Goal: Task Accomplishment & Management: Manage account settings

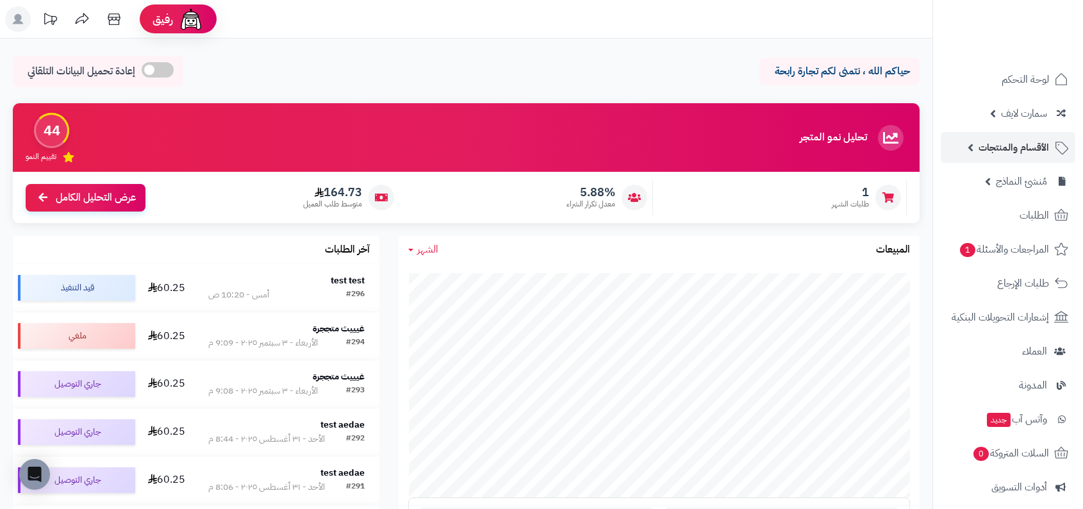
click at [986, 132] on link "الأقسام والمنتجات" at bounding box center [1008, 147] width 135 height 31
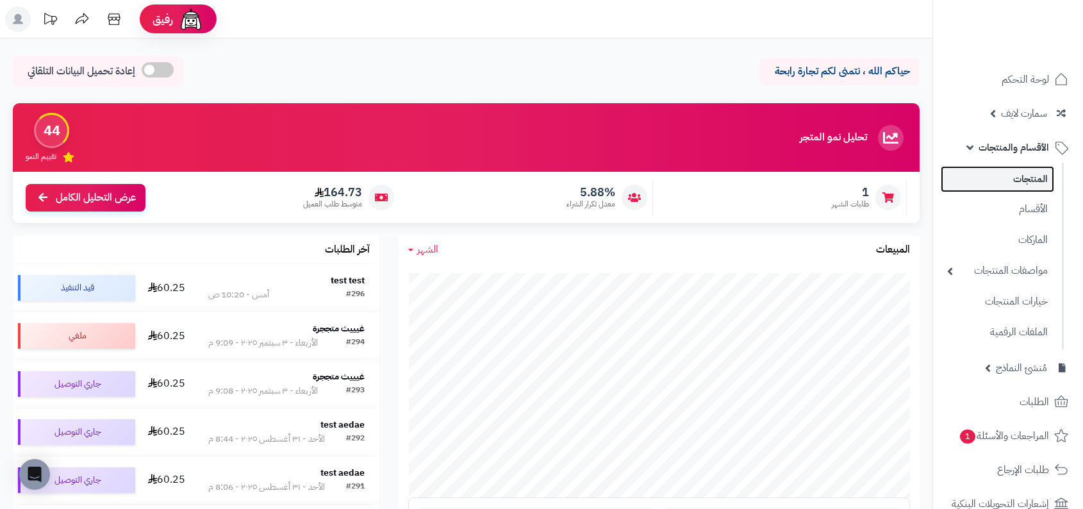
click at [988, 180] on link "المنتجات" at bounding box center [997, 179] width 113 height 26
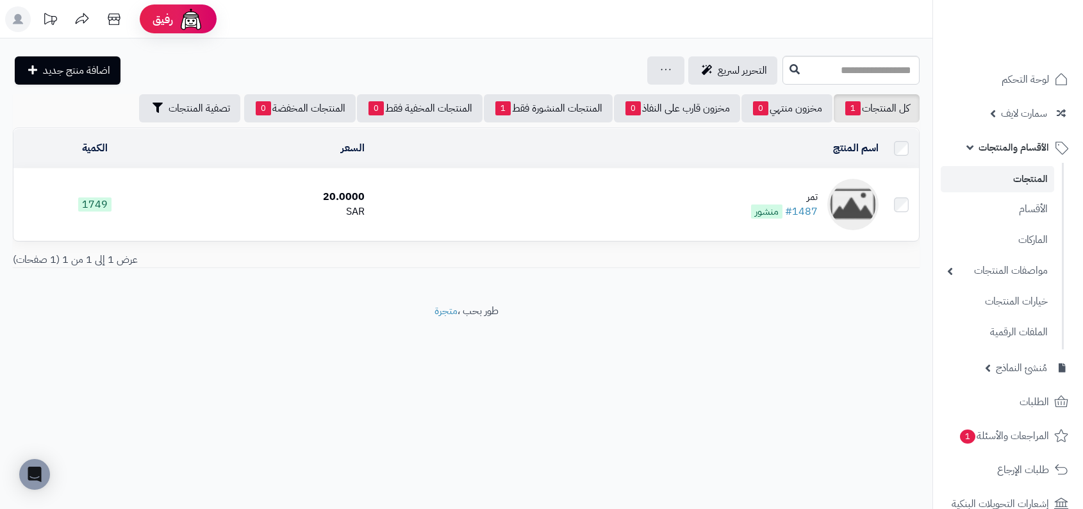
click at [817, 179] on td "تمر #1487 منشور" at bounding box center [627, 205] width 514 height 72
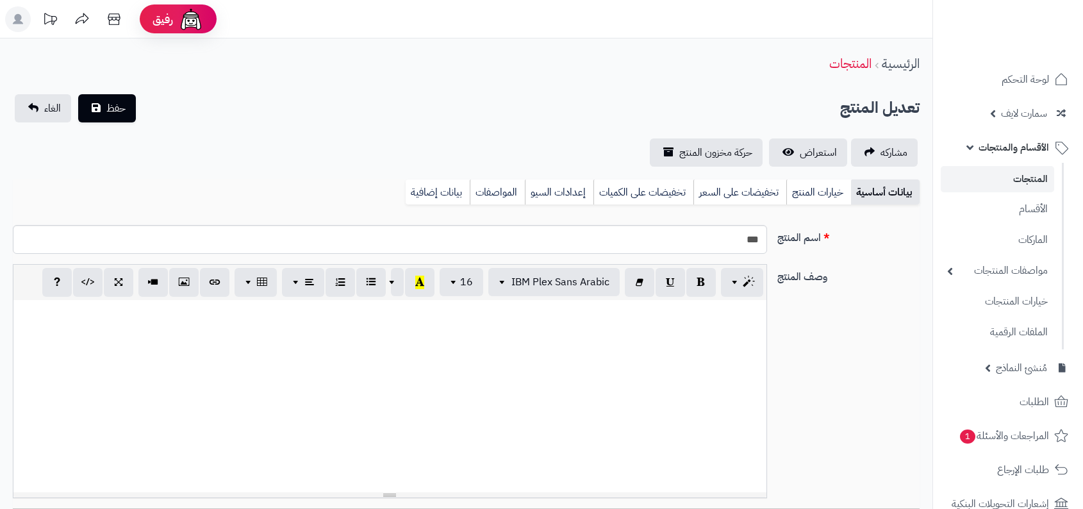
select select
click at [1006, 225] on ul "المنتجات الأقسام الماركات مواصفات المنتجات مواصفات المنتجات أنواع المواصفات خيا…" at bounding box center [998, 256] width 131 height 186
click at [1030, 209] on link "الأقسام" at bounding box center [997, 208] width 113 height 26
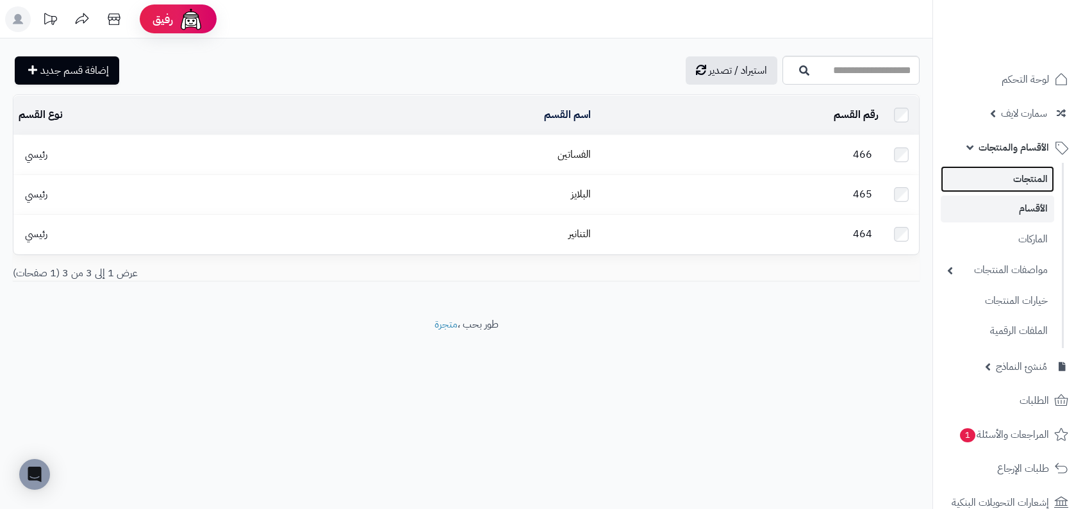
click at [992, 176] on link "المنتجات" at bounding box center [997, 179] width 113 height 26
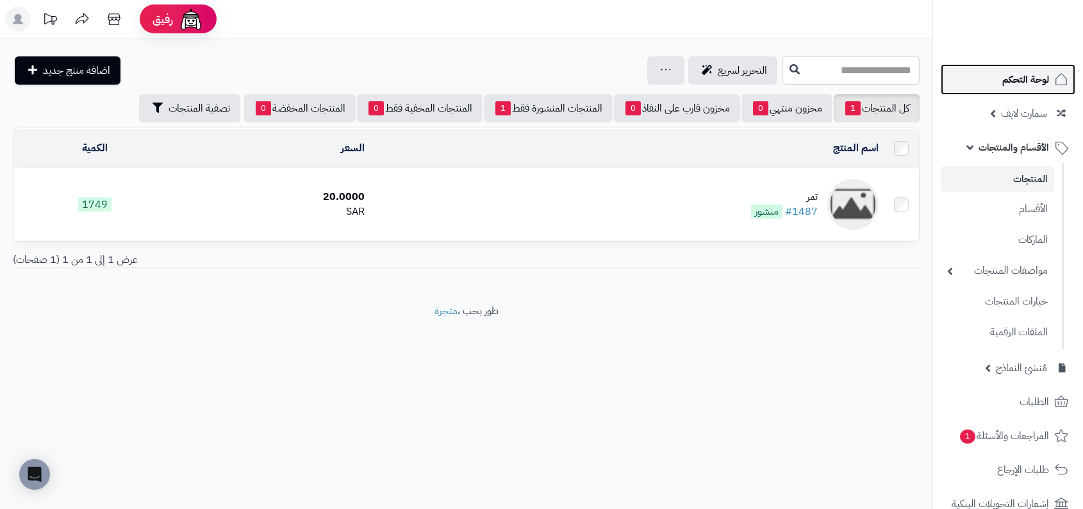
click at [1000, 66] on link "لوحة التحكم" at bounding box center [1008, 79] width 135 height 31
